Goal: Information Seeking & Learning: Learn about a topic

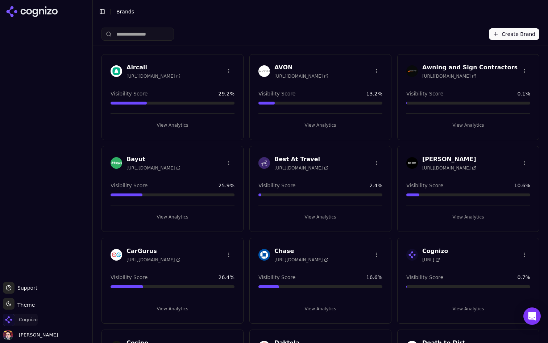
click at [21, 322] on span "Cognizo" at bounding box center [28, 319] width 19 height 7
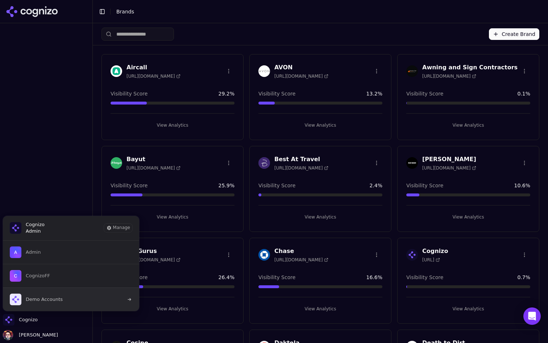
click at [58, 300] on span "Demo Accounts" at bounding box center [44, 299] width 37 height 7
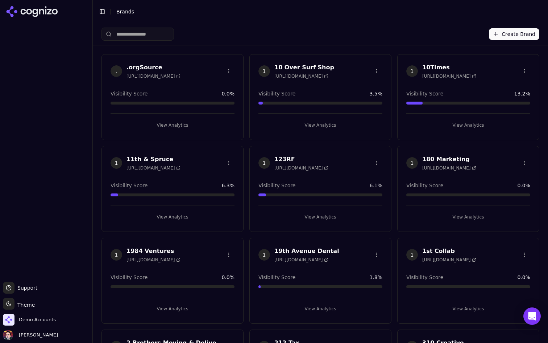
click at [173, 39] on input "search" at bounding box center [138, 34] width 73 height 13
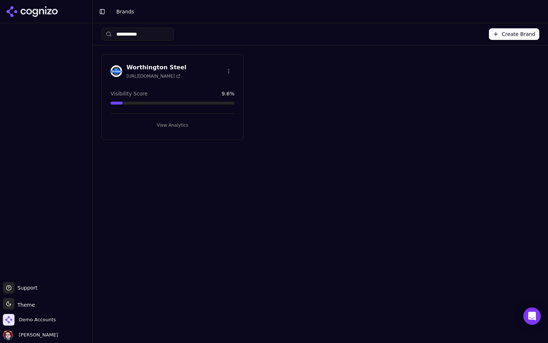
type input "**********"
click at [153, 122] on button "View Analytics" at bounding box center [173, 125] width 124 height 12
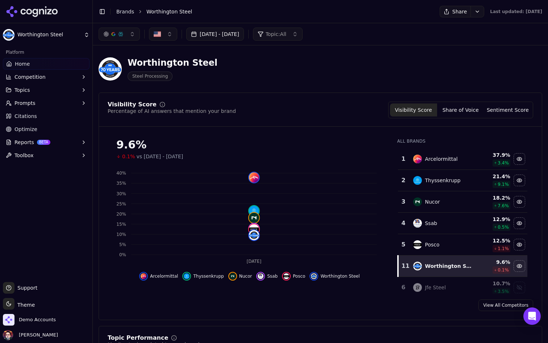
click at [59, 128] on link "Optimize" at bounding box center [46, 129] width 87 height 12
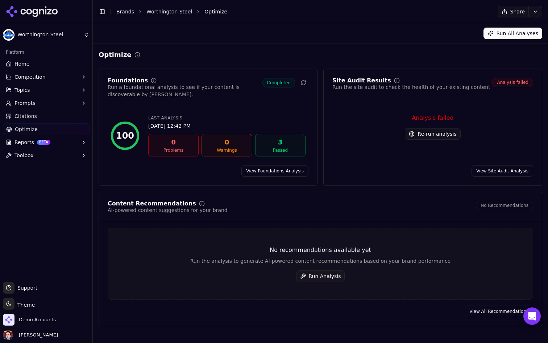
click at [36, 155] on button "Toolbox" at bounding box center [46, 155] width 87 height 12
click at [39, 169] on span "llms.txt Generator" at bounding box center [46, 166] width 63 height 7
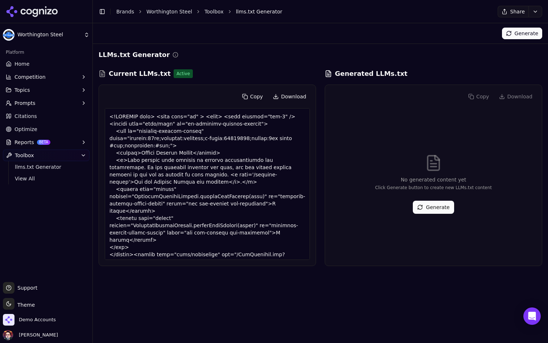
click at [48, 132] on link "Optimize" at bounding box center [46, 129] width 87 height 12
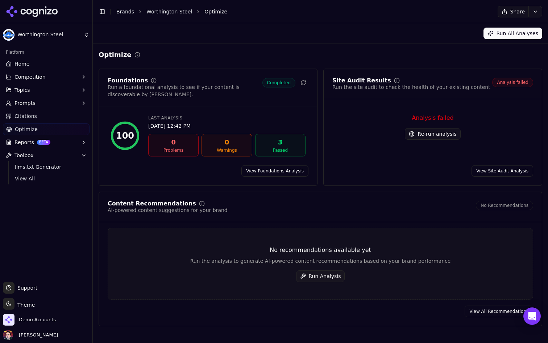
click at [425, 136] on button "Re-run analysis" at bounding box center [432, 134] width 55 height 12
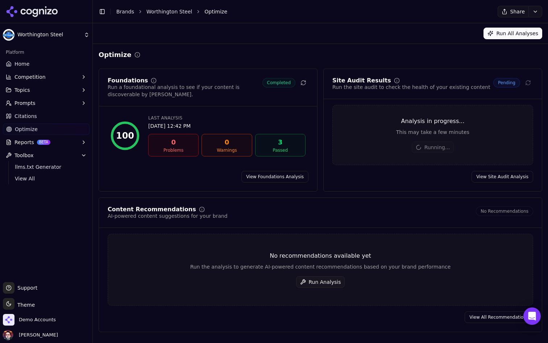
click at [55, 102] on button "Prompts" at bounding box center [46, 103] width 87 height 12
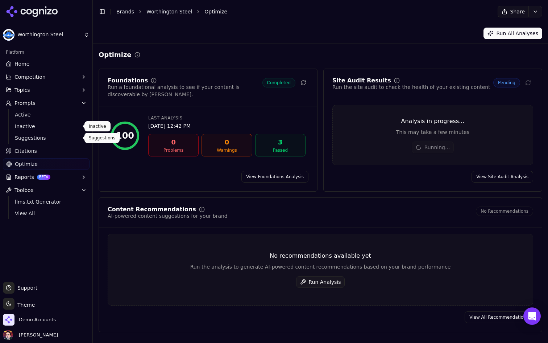
click at [49, 139] on span "Suggestions" at bounding box center [46, 137] width 63 height 7
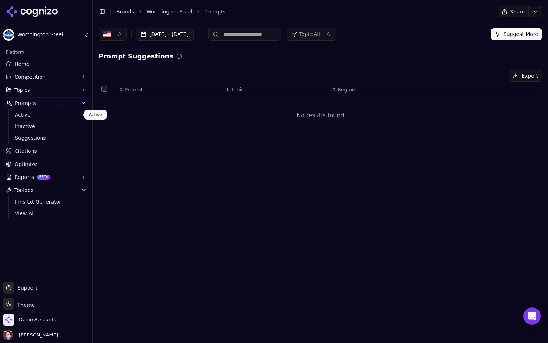
click at [50, 111] on span "Active" at bounding box center [46, 114] width 63 height 7
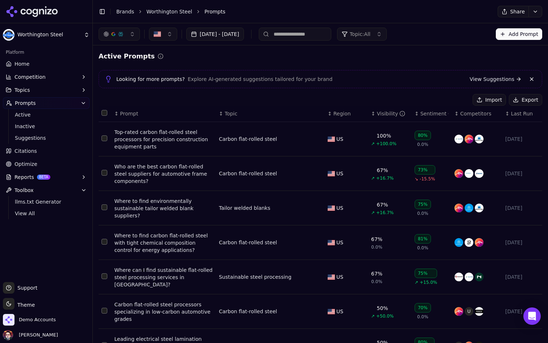
click at [62, 90] on button "Topics" at bounding box center [46, 90] width 87 height 12
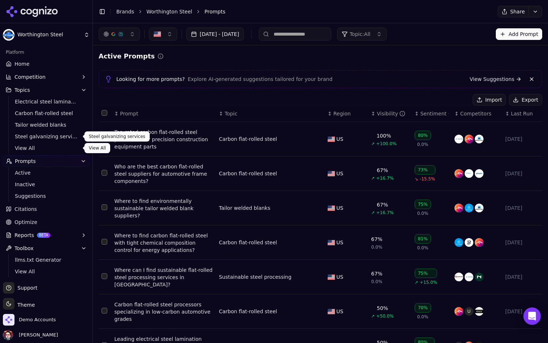
click at [27, 149] on span "View All" at bounding box center [46, 147] width 63 height 7
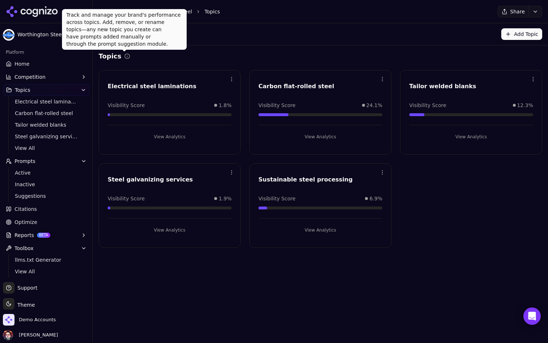
click at [28, 62] on span "Home" at bounding box center [22, 63] width 15 height 7
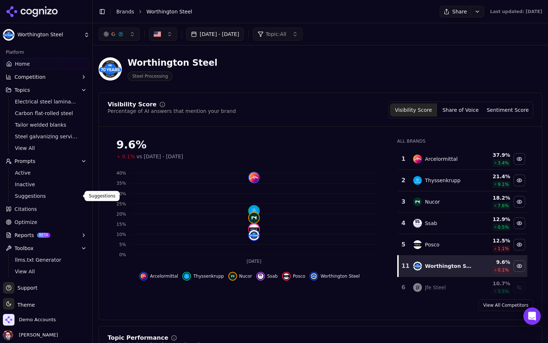
scroll to position [1, 0]
click at [59, 237] on button "Reports BETA" at bounding box center [46, 234] width 87 height 12
click at [69, 218] on link "Optimize" at bounding box center [46, 221] width 87 height 12
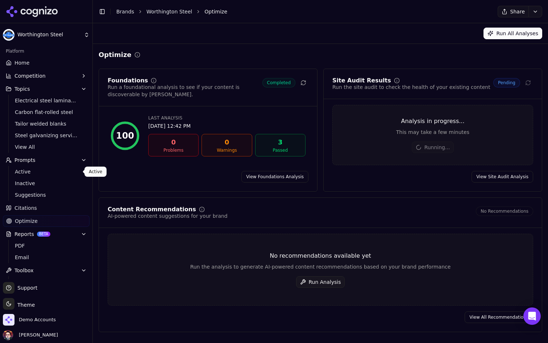
click at [61, 172] on span "Active" at bounding box center [46, 171] width 63 height 7
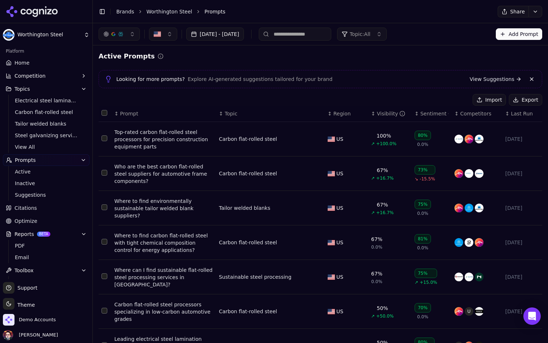
click at [371, 37] on span "Topic: All" at bounding box center [360, 33] width 21 height 7
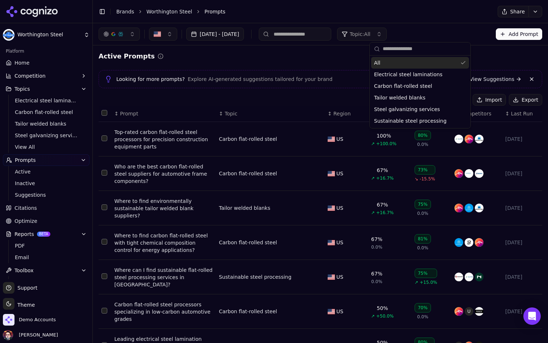
click at [371, 35] on span "Topic: All" at bounding box center [360, 33] width 21 height 7
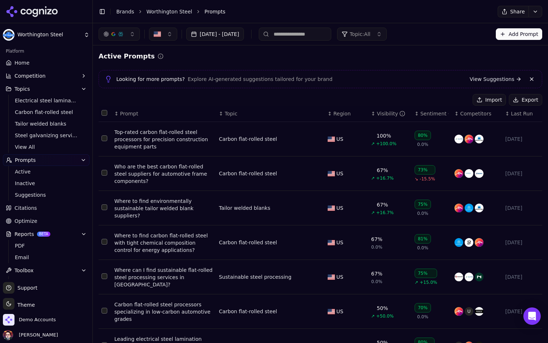
click at [132, 36] on button "button" at bounding box center [119, 34] width 41 height 13
click at [248, 64] on div "Active Prompts Looking for more prompts? Explore AI-generated suggestions tailo…" at bounding box center [321, 264] width 444 height 427
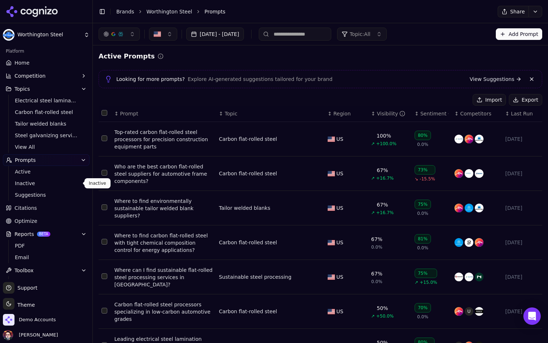
click at [62, 185] on span "Inactive" at bounding box center [46, 182] width 63 height 7
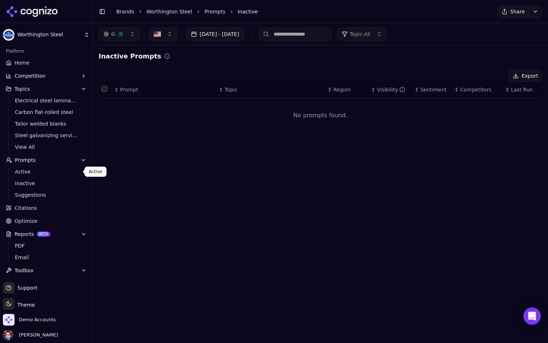
click at [56, 169] on span "Active" at bounding box center [46, 171] width 63 height 7
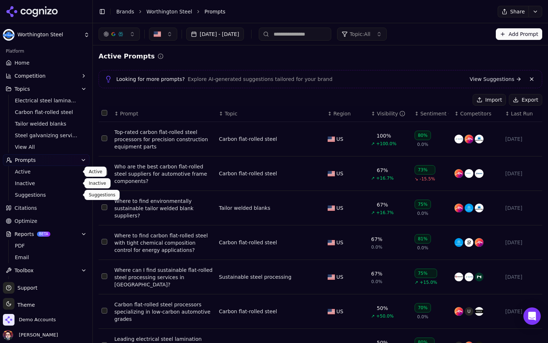
click at [48, 199] on link "Suggestions" at bounding box center [46, 195] width 69 height 10
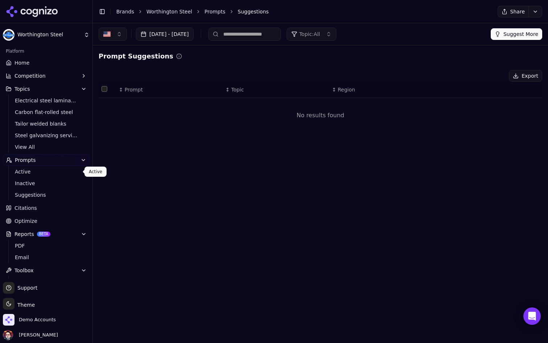
click at [48, 171] on span "Active" at bounding box center [46, 171] width 63 height 7
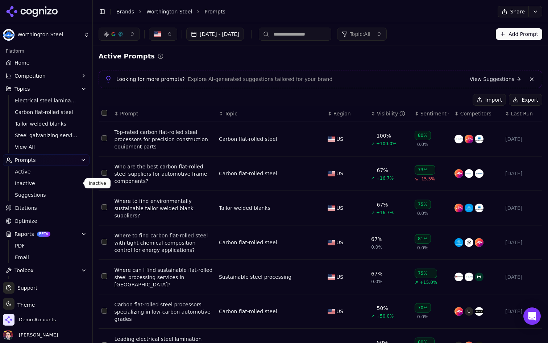
click at [46, 186] on span "Inactive" at bounding box center [46, 182] width 63 height 7
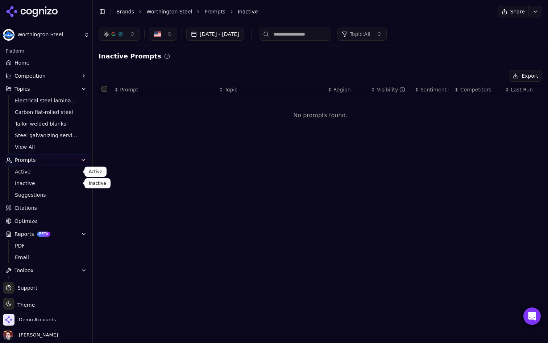
click at [59, 173] on span "Active" at bounding box center [46, 171] width 63 height 7
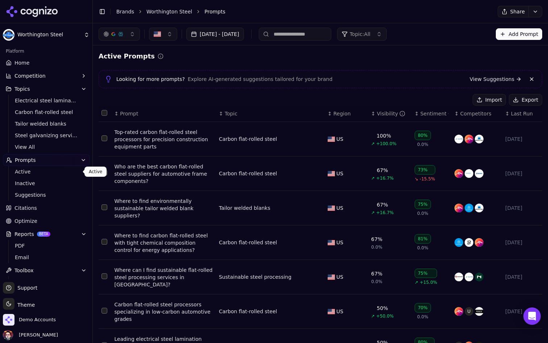
click at [127, 36] on button "button" at bounding box center [119, 34] width 41 height 13
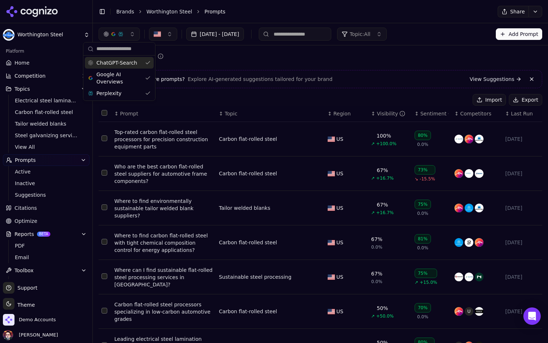
click at [127, 36] on button "button" at bounding box center [119, 34] width 41 height 13
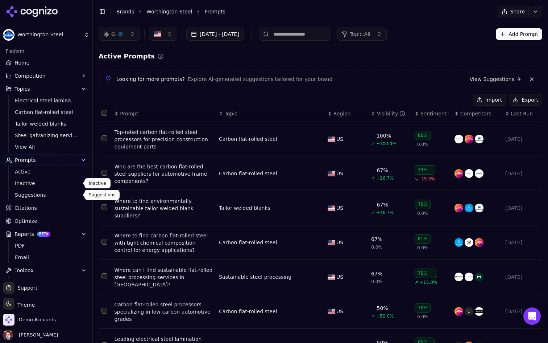
click at [63, 181] on span "Inactive" at bounding box center [46, 182] width 63 height 7
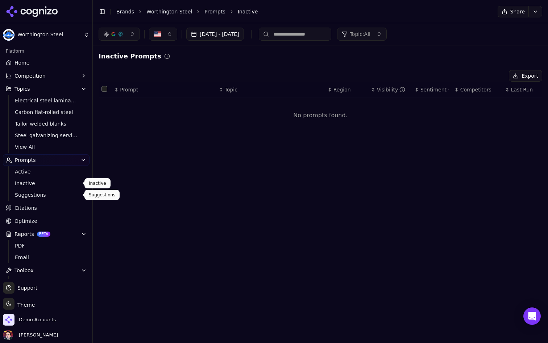
click at [51, 174] on span "Active" at bounding box center [46, 171] width 63 height 7
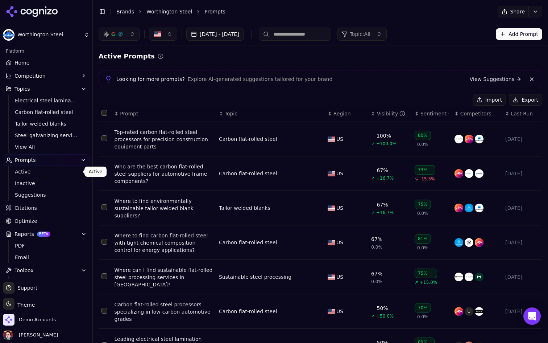
click at [247, 56] on div "Active Prompts" at bounding box center [321, 56] width 444 height 10
click at [120, 30] on button "button" at bounding box center [119, 34] width 41 height 13
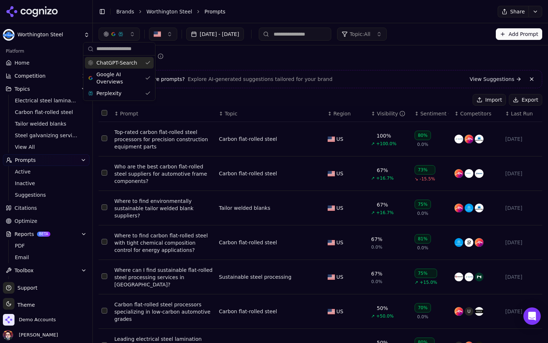
click at [132, 30] on button "button" at bounding box center [119, 34] width 41 height 13
click at [244, 50] on div "Active Prompts Looking for more prompts? Explore AI-generated suggestions tailo…" at bounding box center [320, 264] width 455 height 438
click at [125, 32] on button "button" at bounding box center [119, 34] width 41 height 13
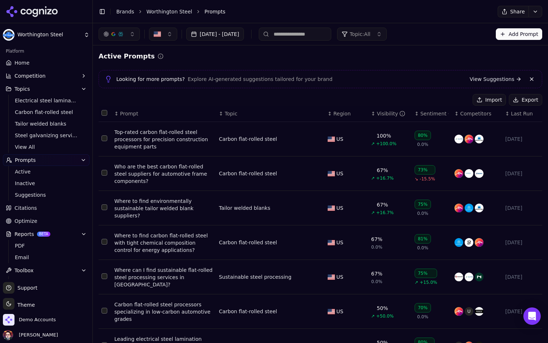
click at [131, 29] on button "button" at bounding box center [119, 34] width 41 height 13
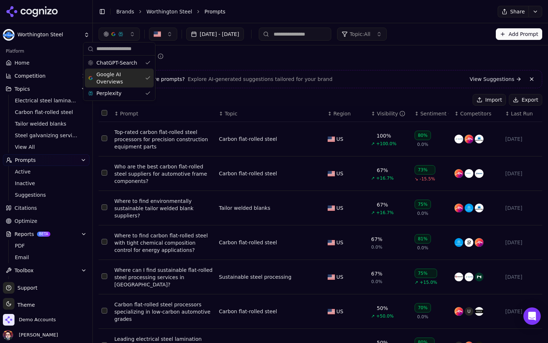
click at [126, 79] on span "Google AI Overviews" at bounding box center [119, 78] width 46 height 15
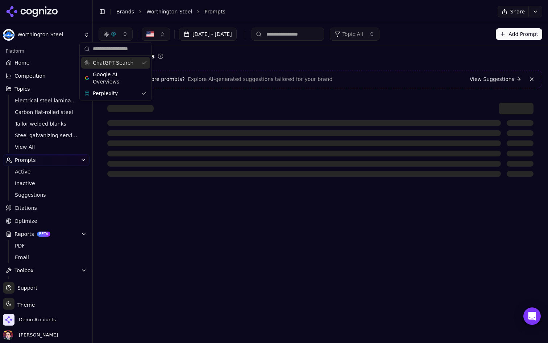
click at [132, 65] on div "ChatGPT-Search" at bounding box center [115, 63] width 69 height 12
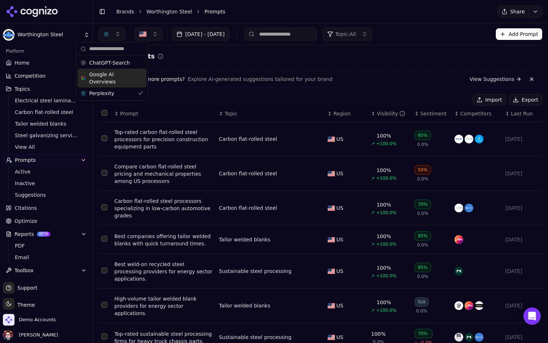
click at [242, 44] on div "[DATE] - [DATE] Topic: All Add Prompt" at bounding box center [320, 34] width 455 height 22
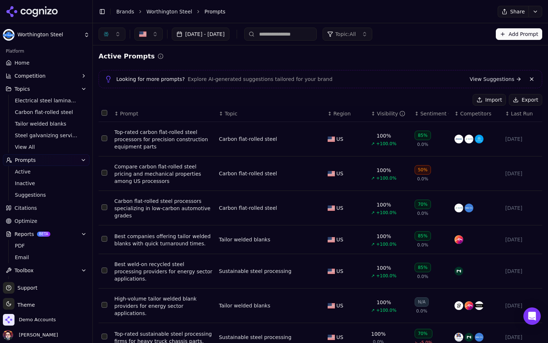
click at [120, 36] on button "button" at bounding box center [112, 34] width 27 height 13
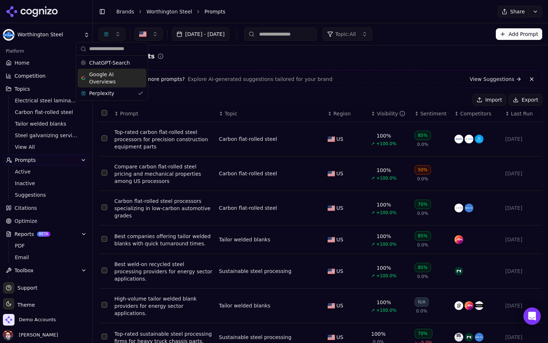
click at [129, 78] on span "Google AI Overviews" at bounding box center [112, 78] width 46 height 15
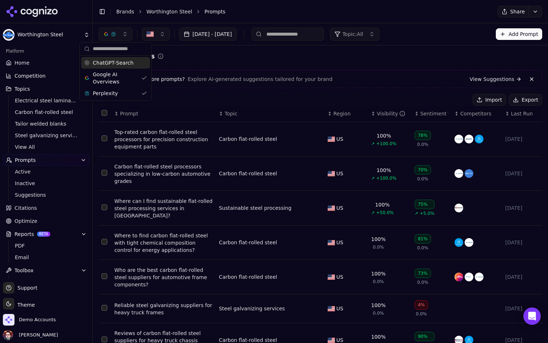
click at [126, 60] on span "ChatGPT-Search" at bounding box center [113, 62] width 41 height 7
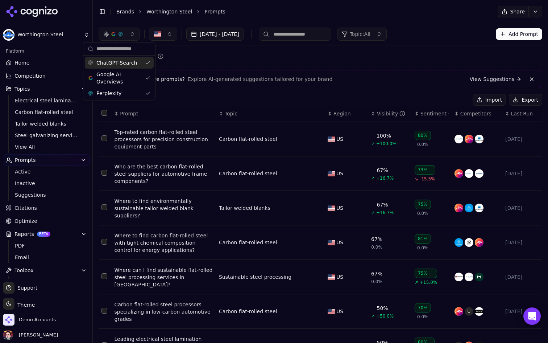
click at [131, 35] on button "button" at bounding box center [119, 34] width 41 height 13
click at [125, 63] on span "ChatGPT-Search" at bounding box center [116, 62] width 41 height 7
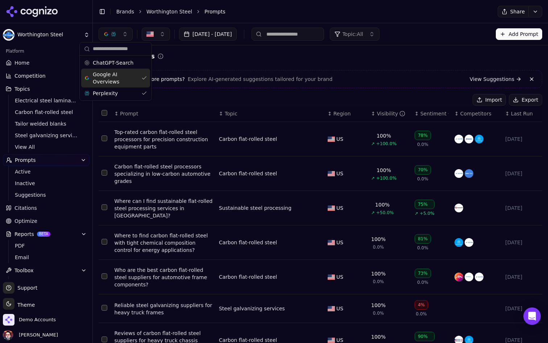
click at [129, 77] on span "Google AI Overviews" at bounding box center [116, 78] width 46 height 15
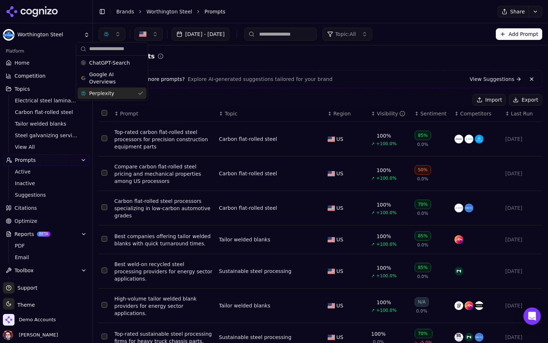
click at [127, 94] on div "Perplexity" at bounding box center [112, 93] width 69 height 12
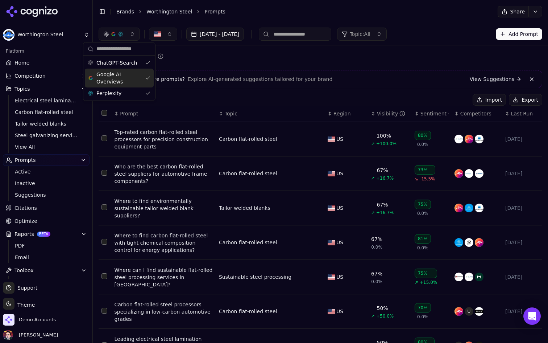
click at [253, 62] on div "Active Prompts Looking for more prompts? Explore AI-generated suggestions tailo…" at bounding box center [321, 264] width 444 height 427
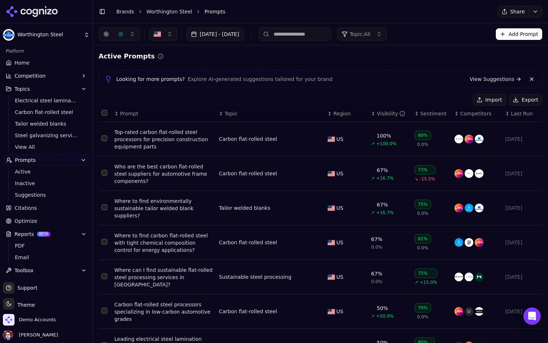
click at [109, 27] on div "[DATE] - [DATE] Topic: All Add Prompt" at bounding box center [320, 34] width 455 height 22
click at [131, 33] on button "button" at bounding box center [119, 34] width 41 height 13
click at [52, 58] on link "Home" at bounding box center [46, 63] width 87 height 12
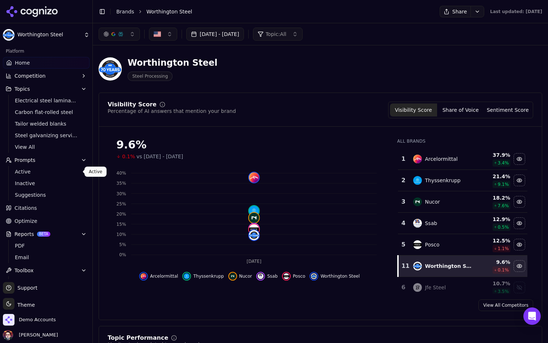
click at [52, 176] on link "Active" at bounding box center [46, 171] width 69 height 10
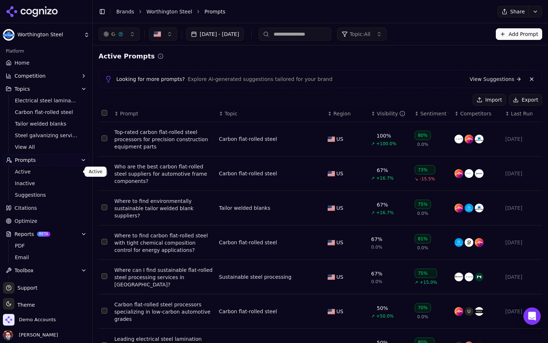
click at [219, 44] on div "[DATE] - [DATE] Topic: All Add Prompt" at bounding box center [320, 34] width 455 height 22
click at [148, 26] on div "[DATE] - [DATE] Topic: All Add Prompt" at bounding box center [320, 34] width 455 height 22
click at [168, 32] on button "button" at bounding box center [163, 34] width 28 height 13
click at [49, 65] on link "Home" at bounding box center [46, 64] width 87 height 12
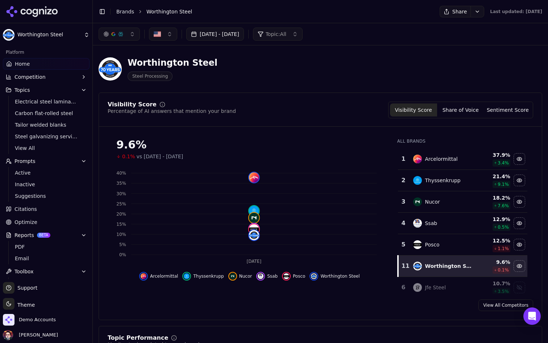
click at [73, 162] on button "Prompts" at bounding box center [46, 161] width 87 height 12
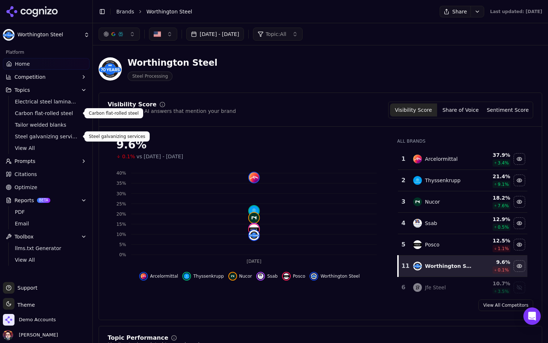
click at [82, 88] on icon "button" at bounding box center [84, 90] width 6 height 6
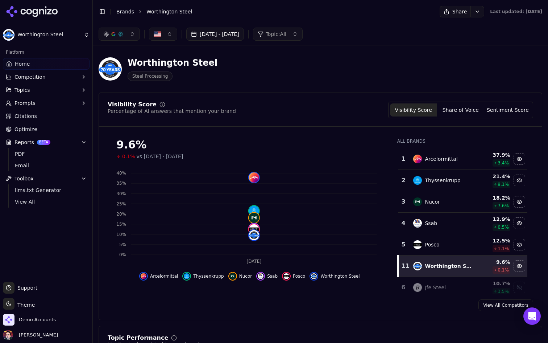
click at [77, 141] on button "Reports BETA" at bounding box center [46, 142] width 87 height 12
click at [75, 156] on button "Toolbox" at bounding box center [46, 155] width 87 height 12
click at [57, 169] on span "llms.txt Generator" at bounding box center [46, 166] width 63 height 7
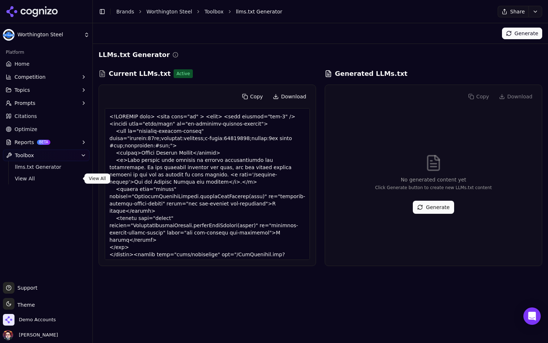
click at [50, 180] on span "View All" at bounding box center [46, 178] width 63 height 7
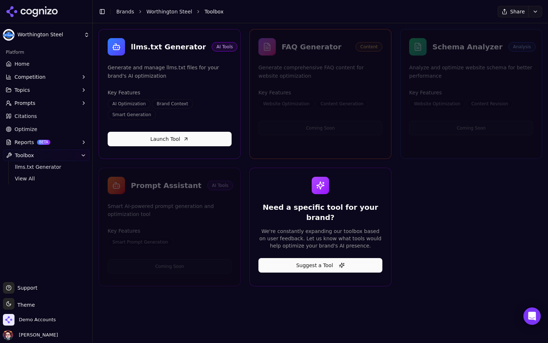
click at [50, 58] on link "Home" at bounding box center [46, 64] width 87 height 12
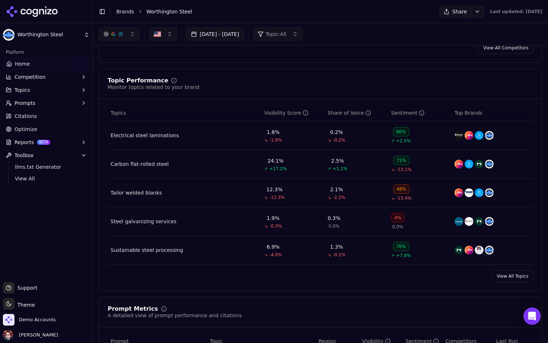
scroll to position [244, 0]
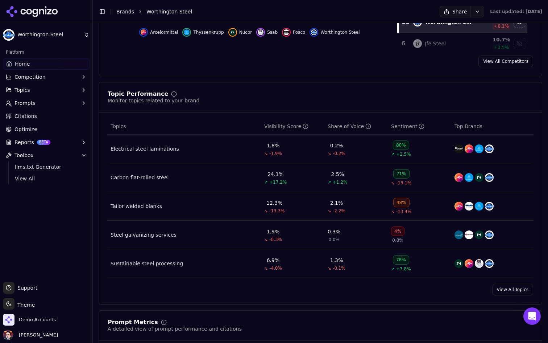
click at [60, 88] on button "Topics" at bounding box center [46, 90] width 87 height 12
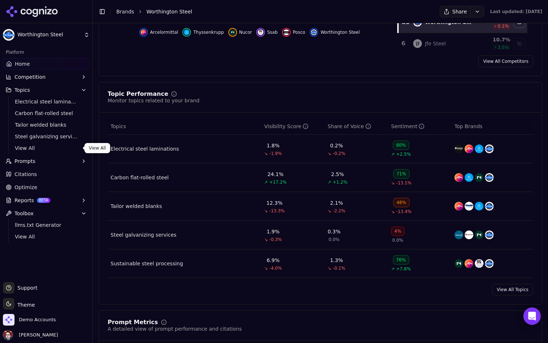
click at [36, 145] on span "View All" at bounding box center [46, 147] width 63 height 7
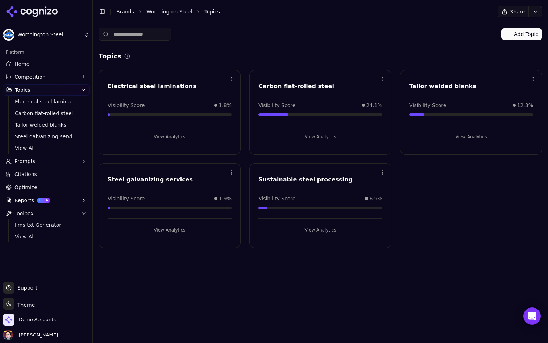
click at [193, 135] on button "View Analytics" at bounding box center [170, 137] width 124 height 12
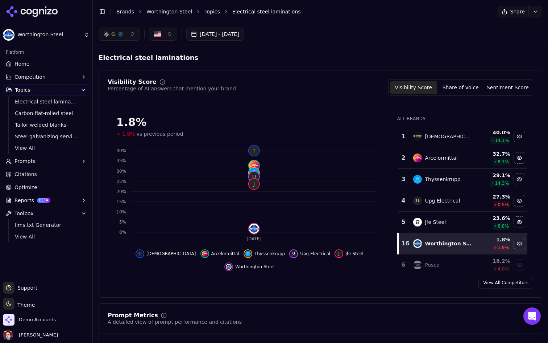
click at [56, 63] on link "Home" at bounding box center [46, 64] width 87 height 12
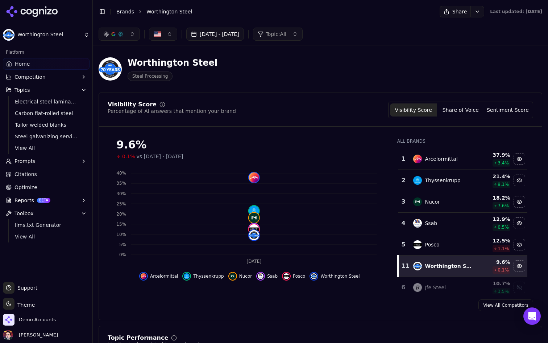
click at [38, 178] on link "Citations" at bounding box center [46, 174] width 87 height 12
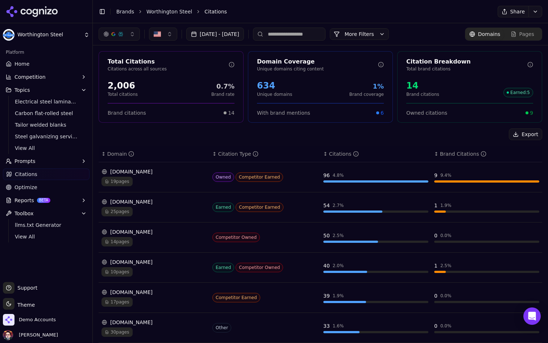
click at [389, 37] on button "More Filters" at bounding box center [359, 34] width 59 height 12
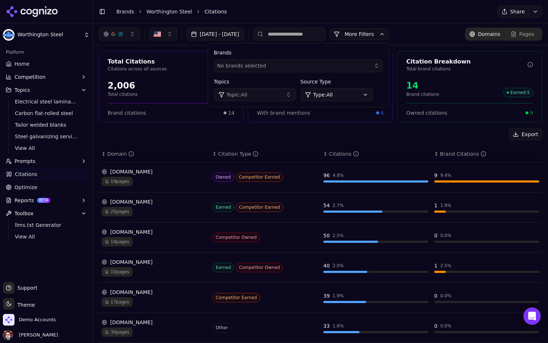
click at [364, 94] on html "Worthington Steel Platform Home Competition Topics Electrical steel laminations…" at bounding box center [274, 171] width 548 height 343
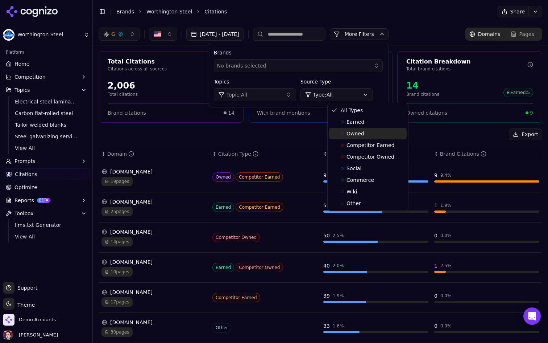
click at [365, 134] on div "Owned" at bounding box center [368, 134] width 78 height 12
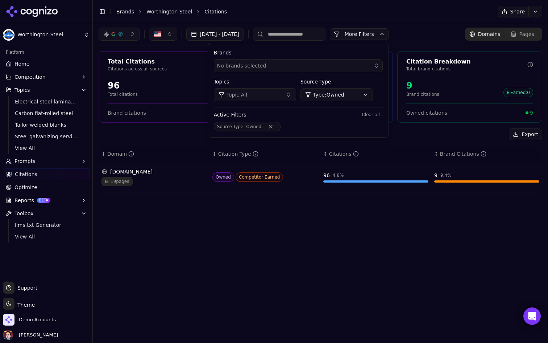
click at [435, 142] on div "Export ↕ Domain ↕ Citation Type ↕ Citations ↕ Brand Citations [DOMAIN_NAME] 19 …" at bounding box center [321, 163] width 444 height 70
click at [448, 128] on div "Total Citations Citations across all sources 96 Total citations 9.4% Brand rate…" at bounding box center [320, 124] width 455 height 158
click at [389, 33] on button "More Filters" at bounding box center [359, 34] width 59 height 12
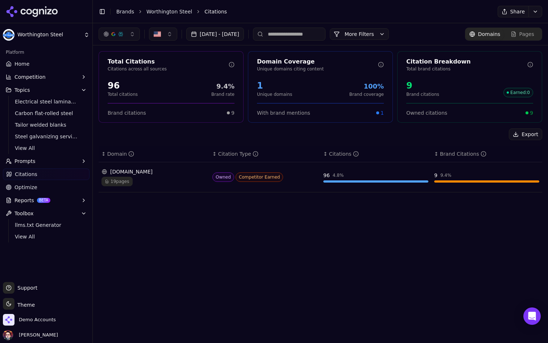
click at [292, 179] on div "Owned Competitor Earned" at bounding box center [264, 176] width 105 height 9
click at [183, 177] on div "19 pages" at bounding box center [154, 181] width 105 height 9
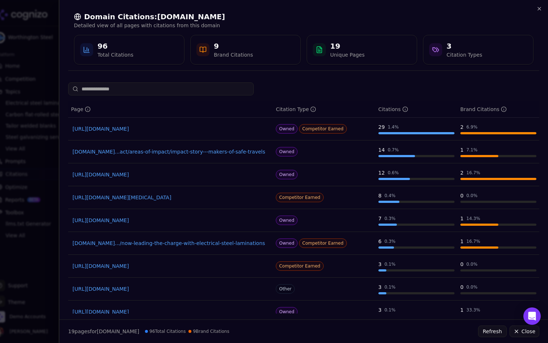
click at [149, 132] on link "[URL][DOMAIN_NAME]" at bounding box center [171, 128] width 196 height 7
click at [15, 111] on div at bounding box center [274, 171] width 548 height 343
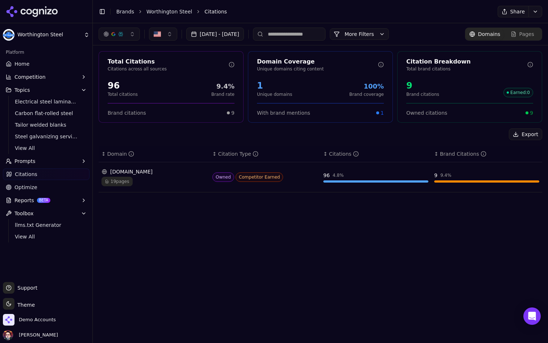
click at [65, 79] on button "Competition" at bounding box center [46, 77] width 87 height 12
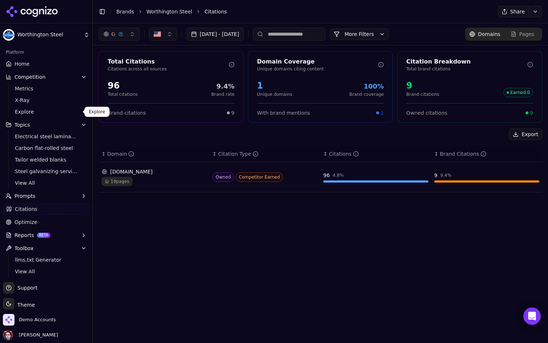
click at [43, 107] on link "Explore" at bounding box center [46, 112] width 69 height 10
